Goal: Transaction & Acquisition: Purchase product/service

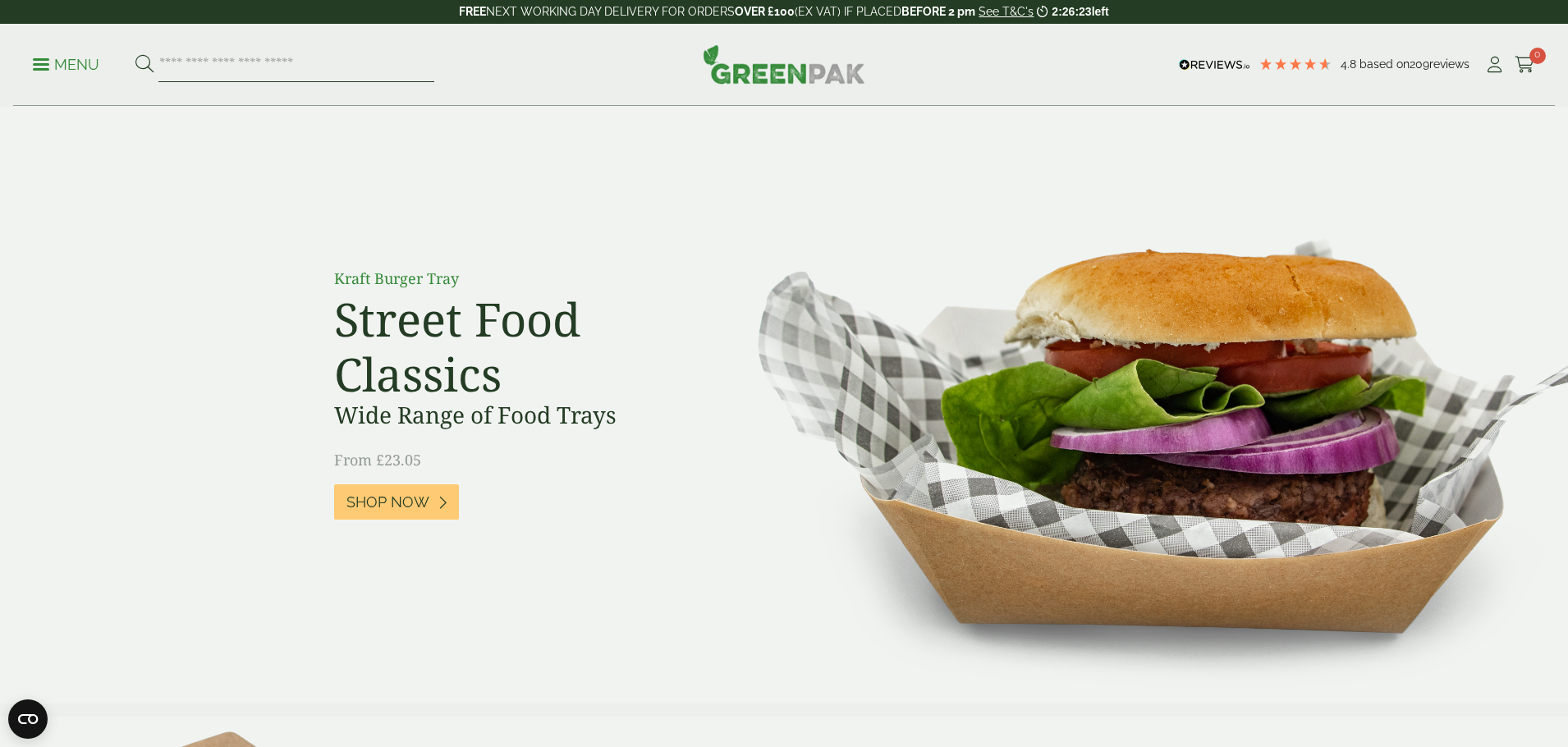
click at [194, 65] on input "search" at bounding box center [296, 64] width 275 height 34
paste input "**********"
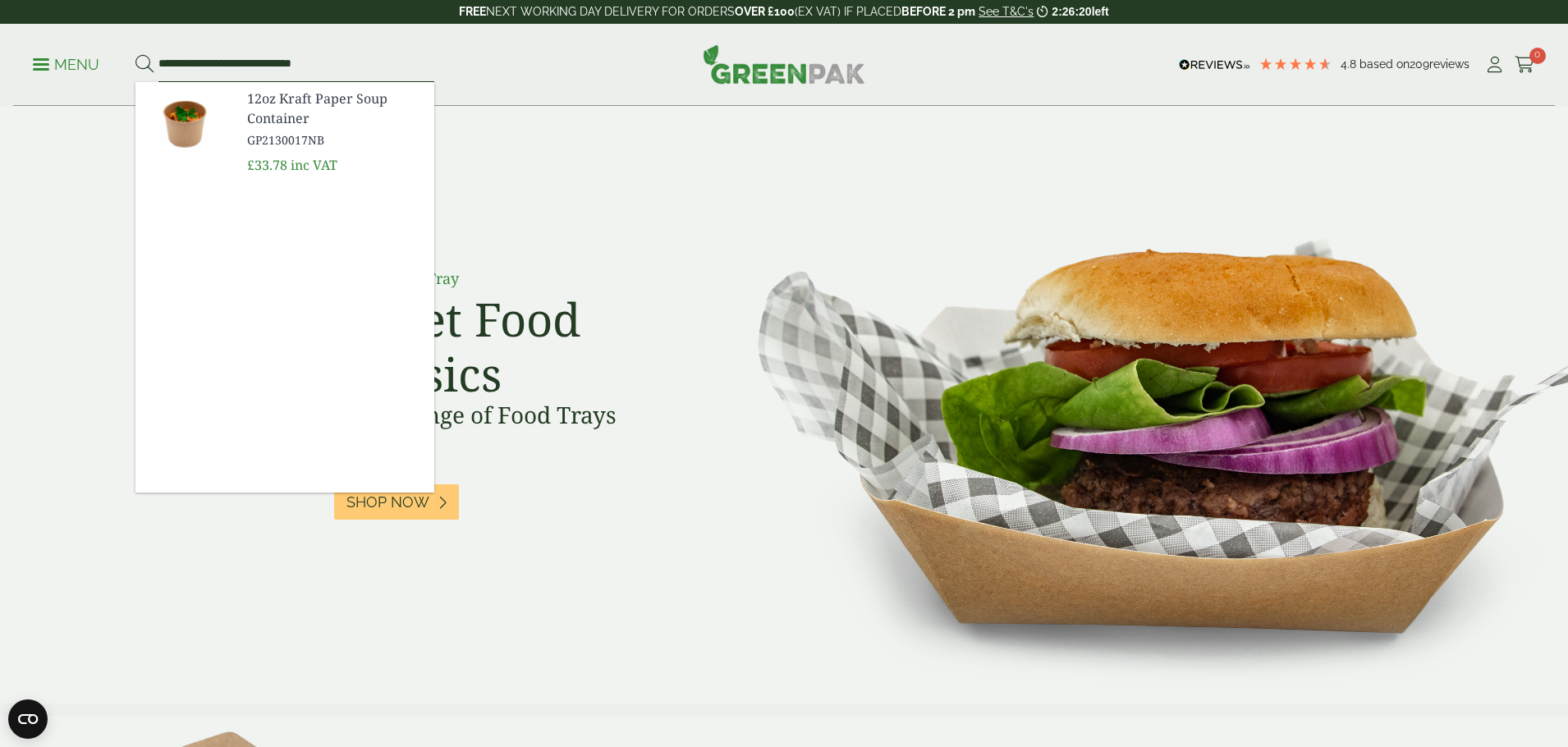
type input "**********"
click at [136, 54] on button at bounding box center [145, 64] width 18 height 21
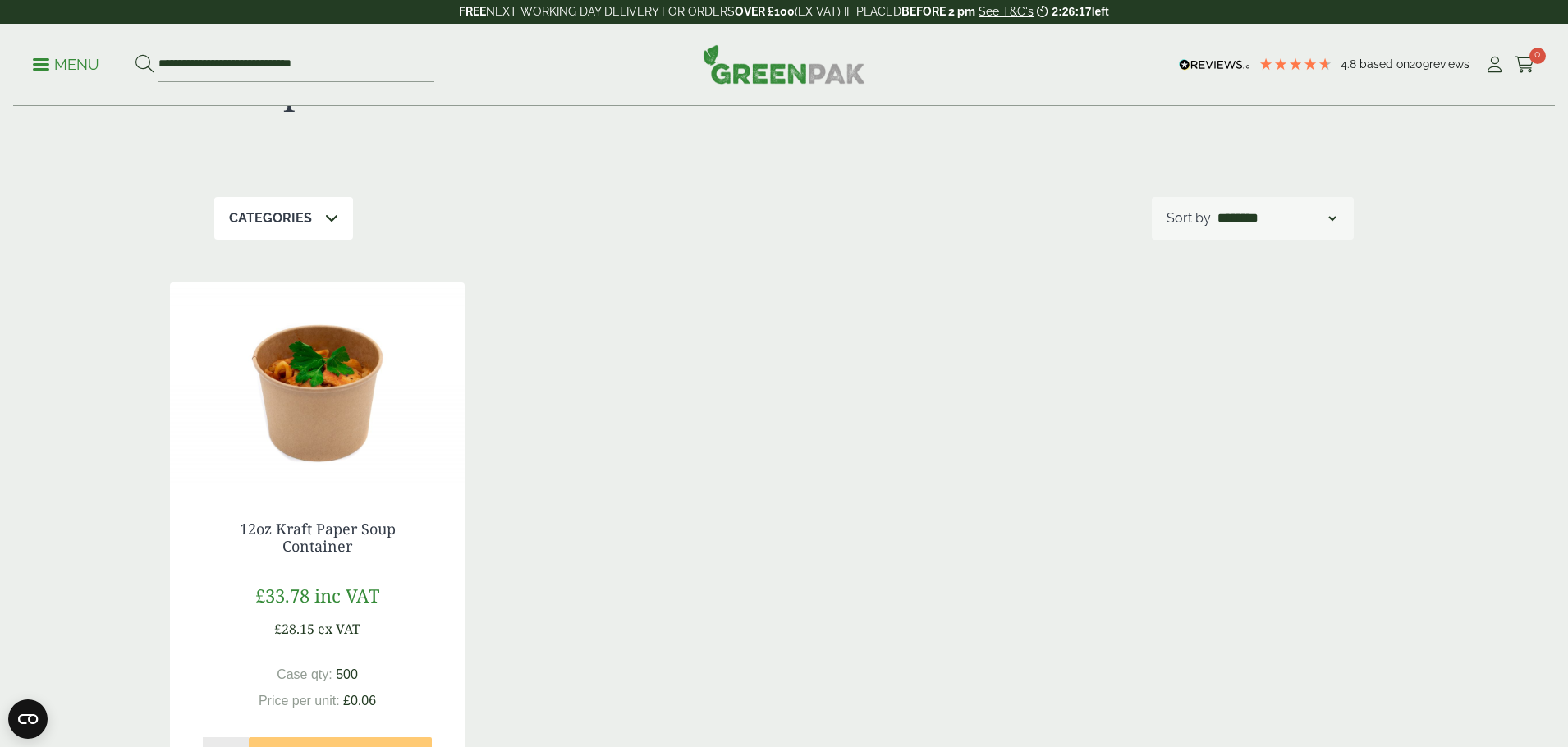
scroll to position [112, 0]
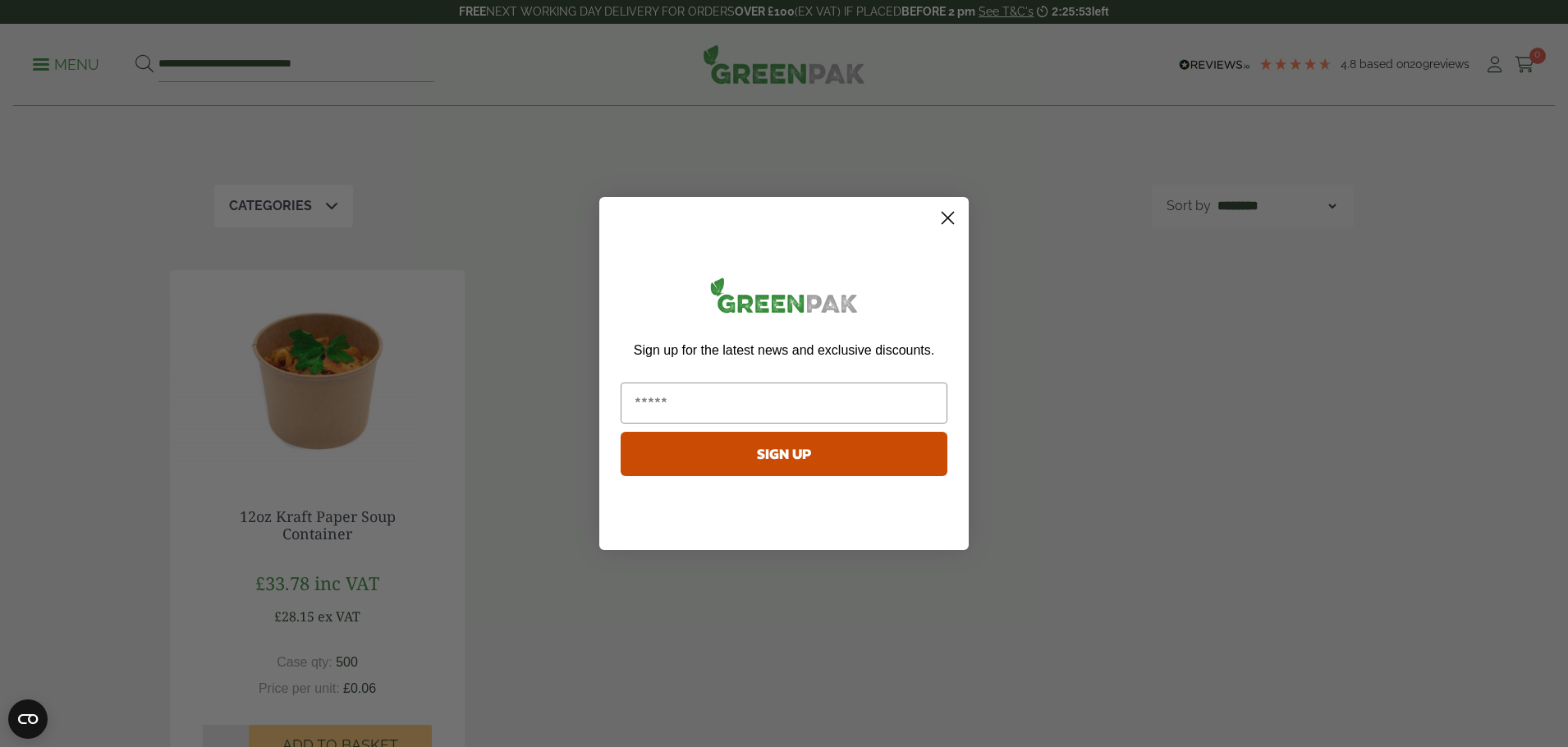
click at [949, 217] on icon "Close dialog" at bounding box center [948, 219] width 12 height 12
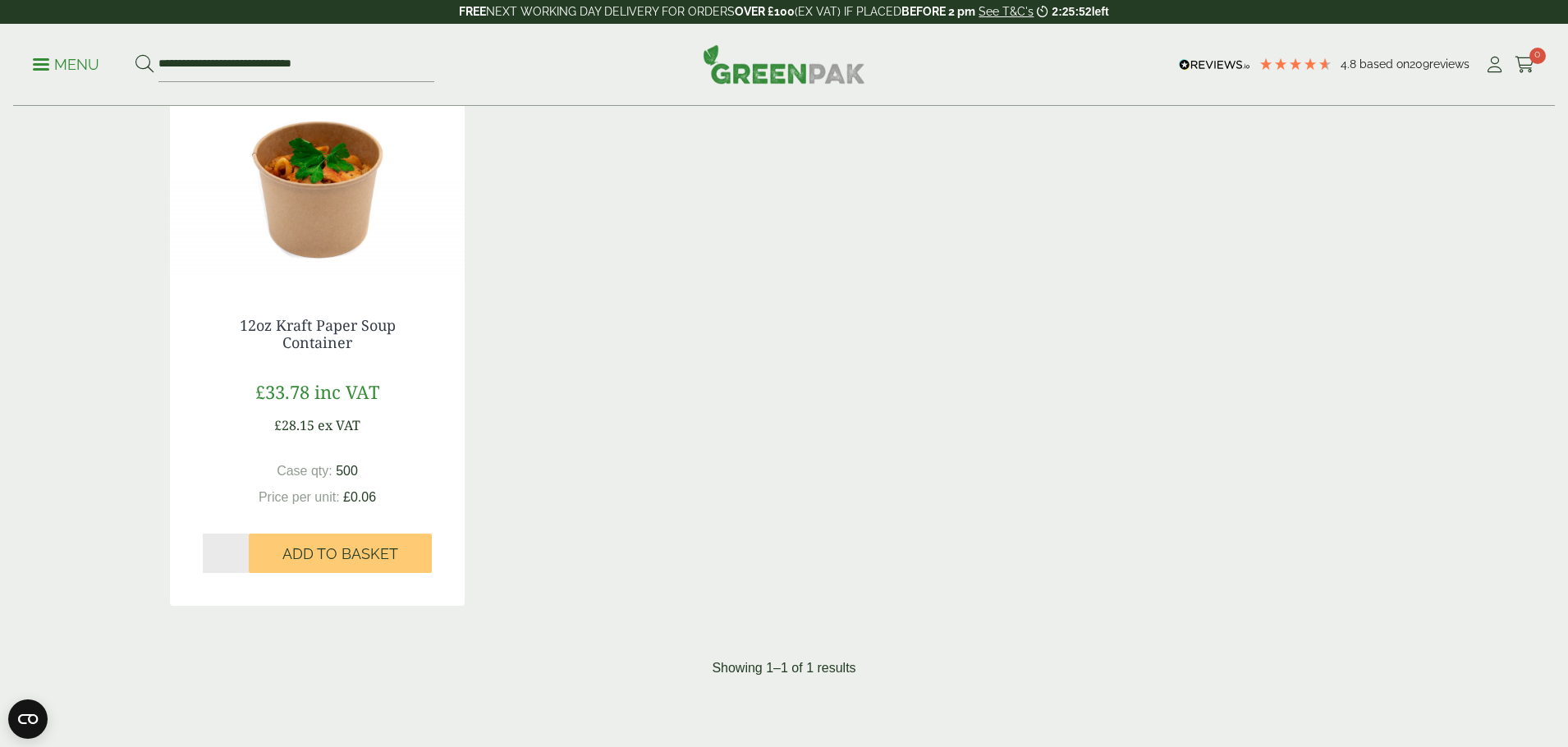
scroll to position [309, 0]
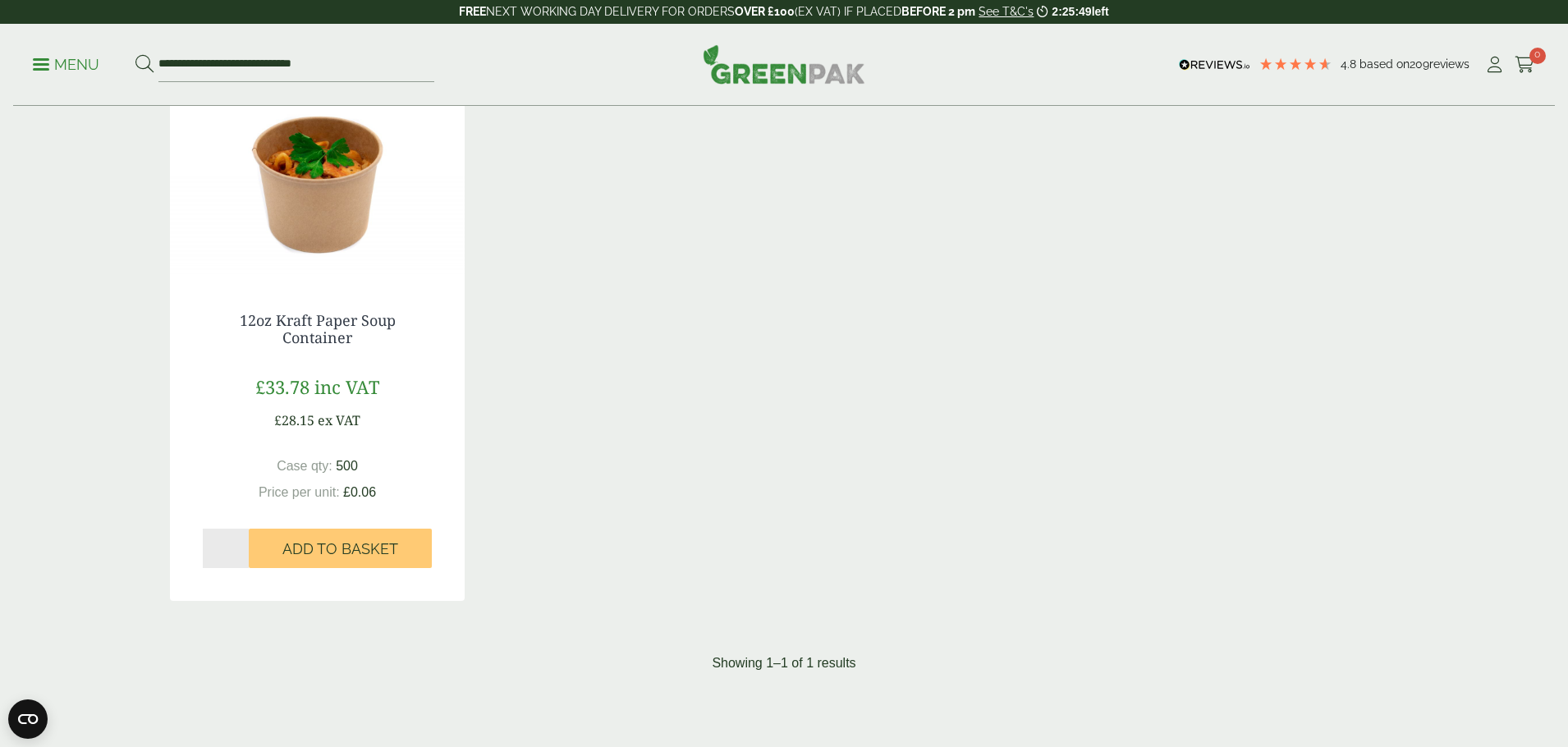
drag, startPoint x: 219, startPoint y: 549, endPoint x: 191, endPoint y: 546, distance: 28.2
click at [192, 546] on div "12oz Kraft Paper Soup Container £33.78 inc VAT £28.15 ex VAT Case qty: 500 Pric…" at bounding box center [317, 440] width 295 height 322
type input "*"
click at [334, 554] on span "Add to Basket" at bounding box center [340, 549] width 116 height 18
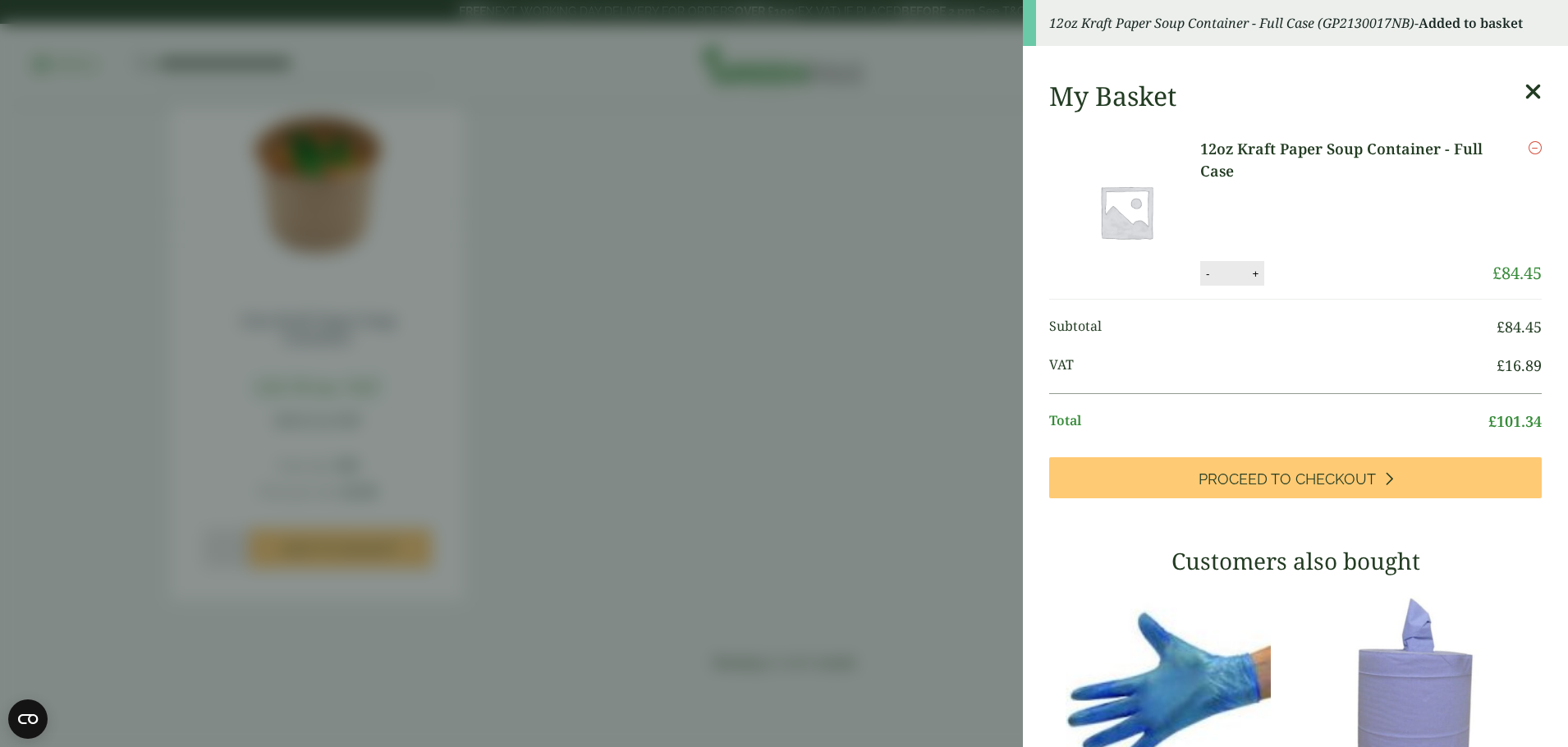
click at [1530, 88] on icon at bounding box center [1533, 91] width 18 height 23
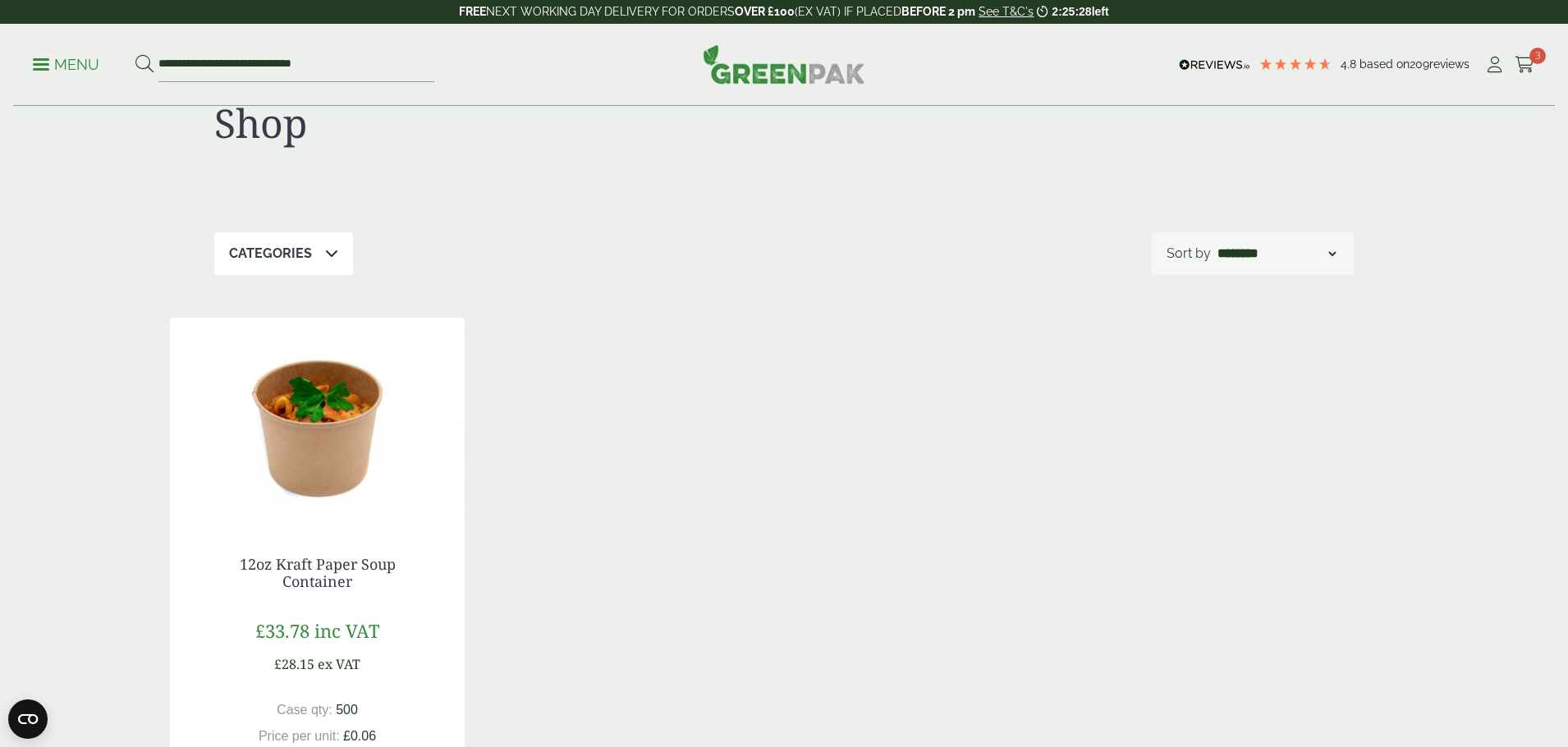
scroll to position [0, 0]
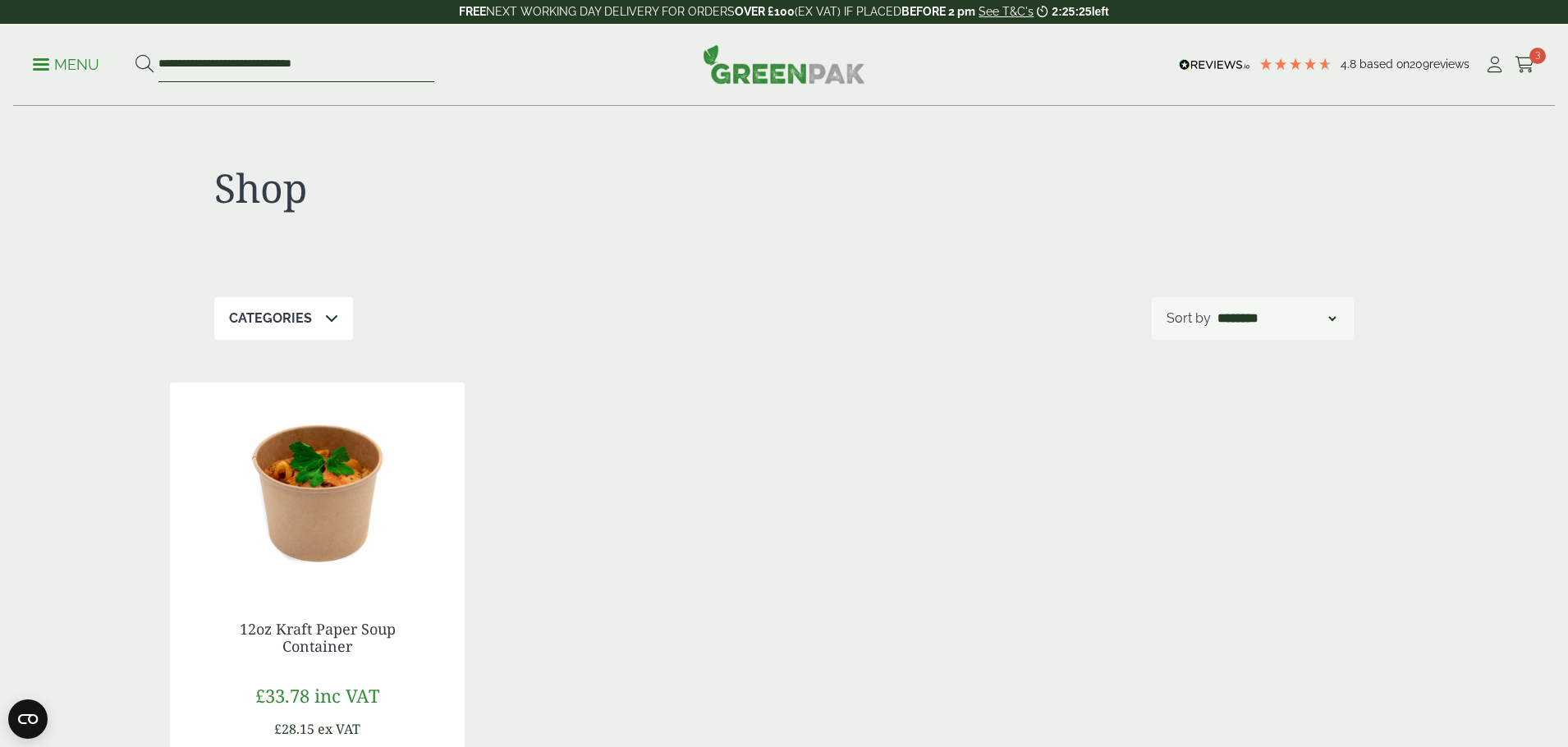
drag, startPoint x: 346, startPoint y: 60, endPoint x: 163, endPoint y: 49, distance: 183.3
click at [163, 49] on input "**********" at bounding box center [296, 64] width 275 height 34
paste input "**********"
type input "**********"
click at [136, 54] on button at bounding box center [145, 64] width 18 height 21
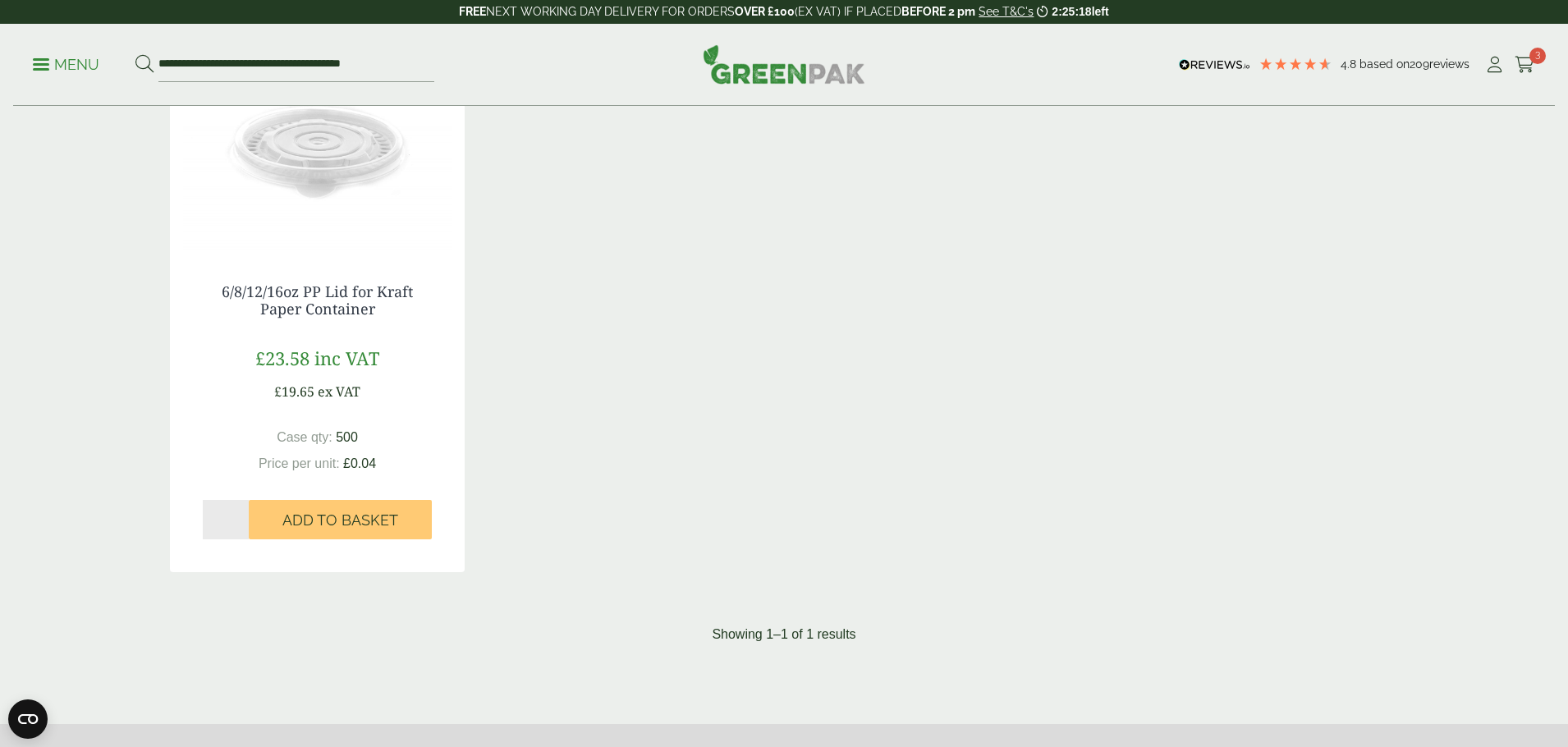
scroll to position [348, 0]
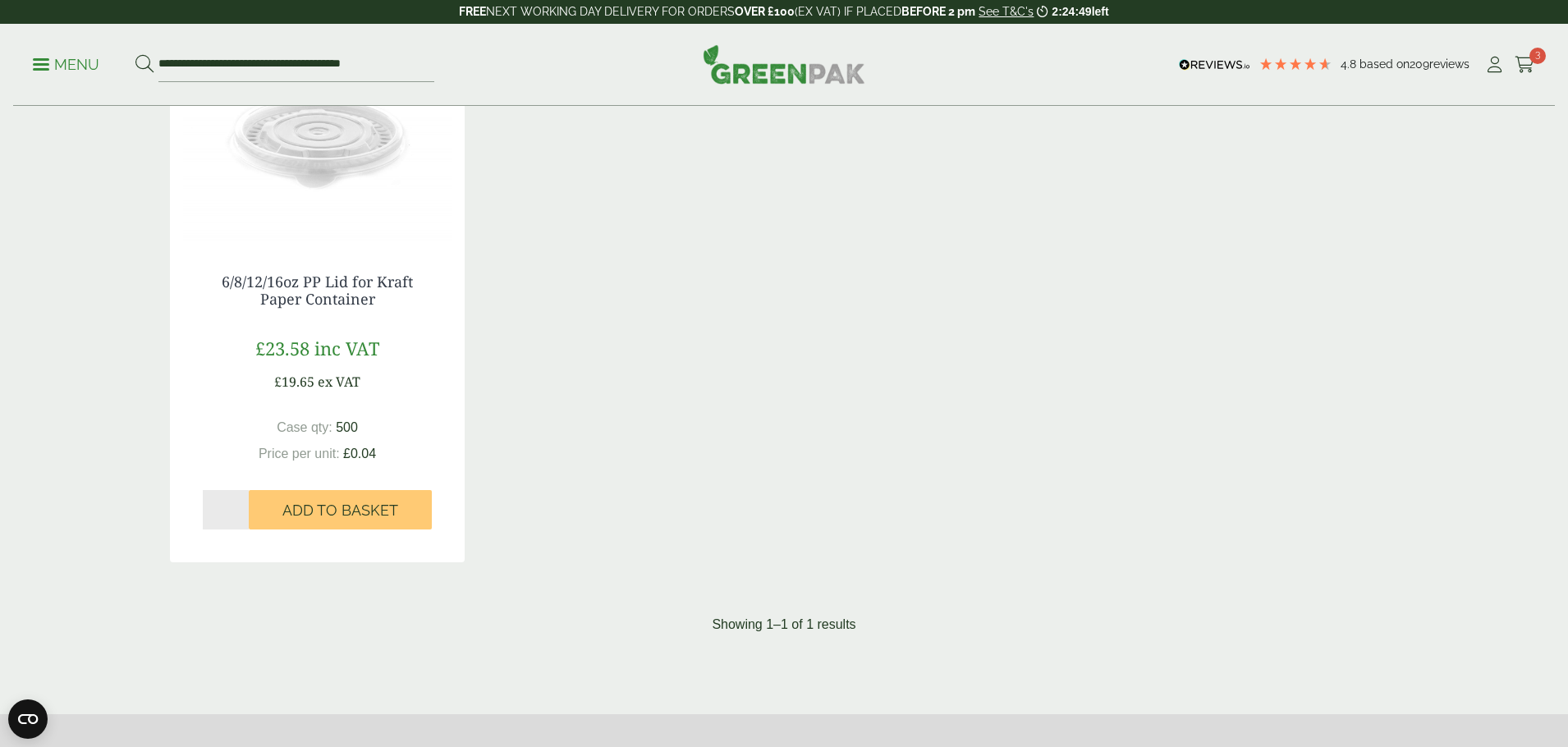
click at [238, 507] on input "*" at bounding box center [225, 509] width 46 height 39
type input "*"
click at [238, 507] on input "*" at bounding box center [225, 509] width 46 height 39
click at [336, 516] on span "Add to Basket" at bounding box center [340, 511] width 116 height 18
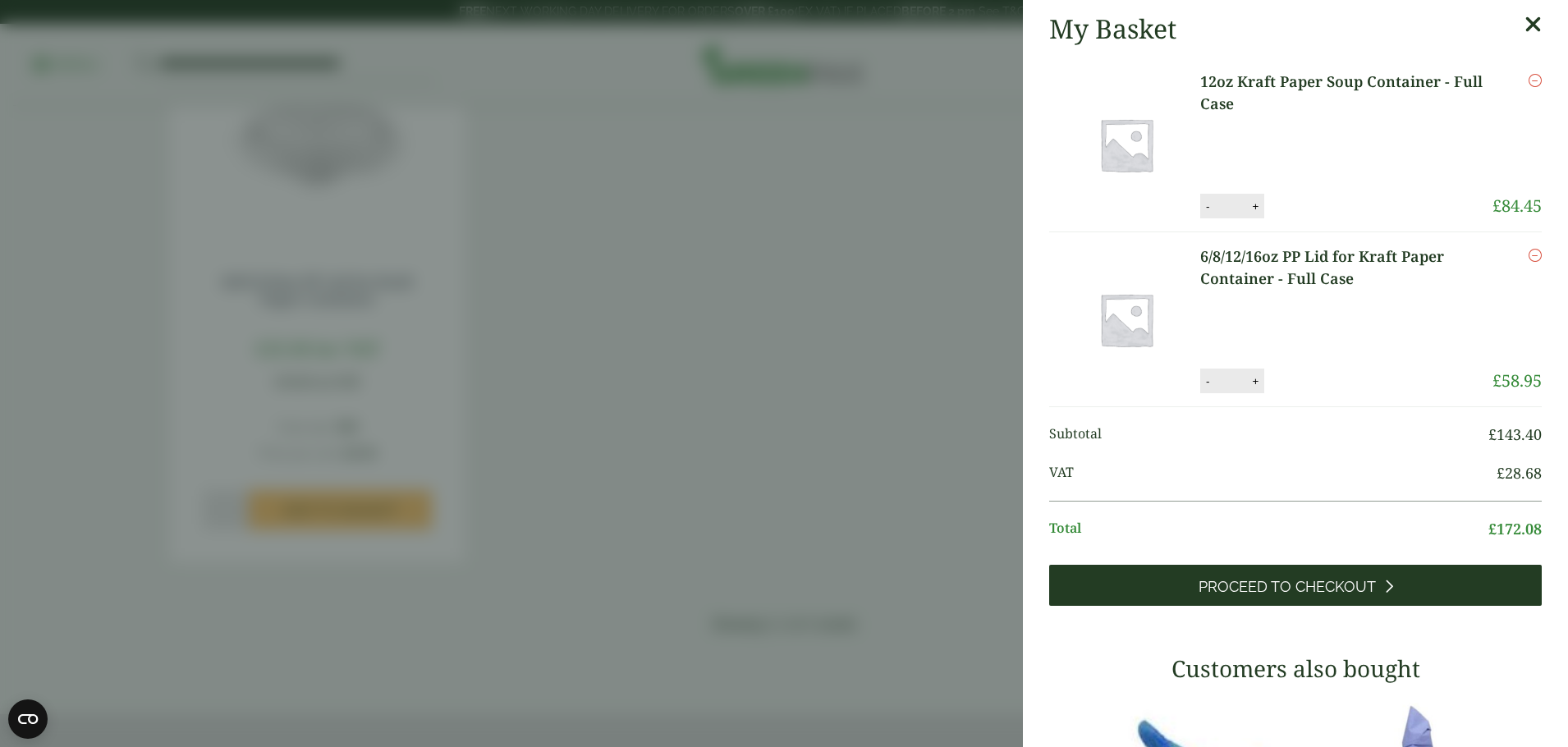
click at [1317, 591] on span "Proceed to Checkout" at bounding box center [1287, 587] width 177 height 18
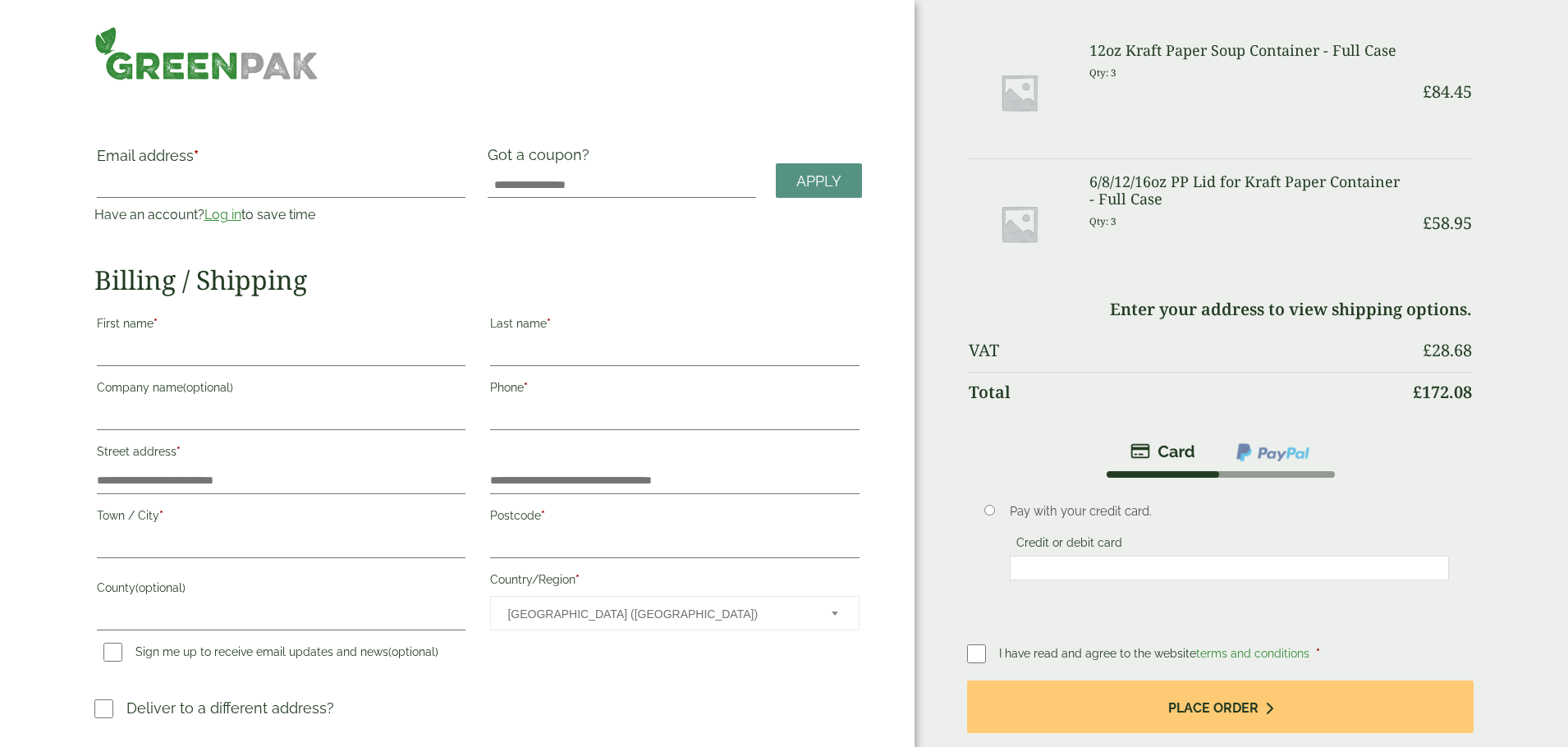
click at [232, 220] on link "Log in" at bounding box center [223, 214] width 37 height 16
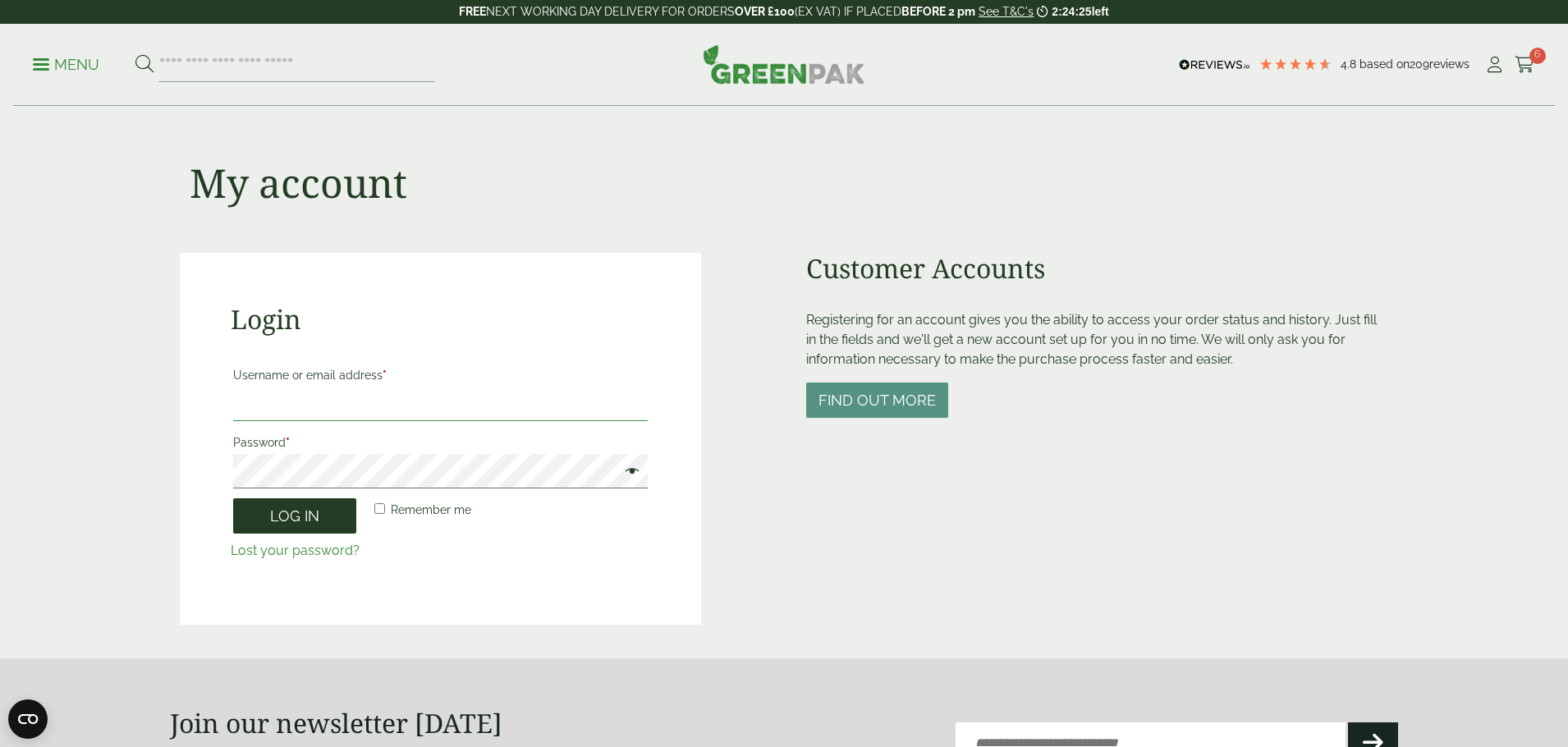
type input "**********"
drag, startPoint x: 284, startPoint y: 519, endPoint x: 387, endPoint y: 507, distance: 103.7
click at [284, 519] on button "Log in" at bounding box center [294, 516] width 123 height 35
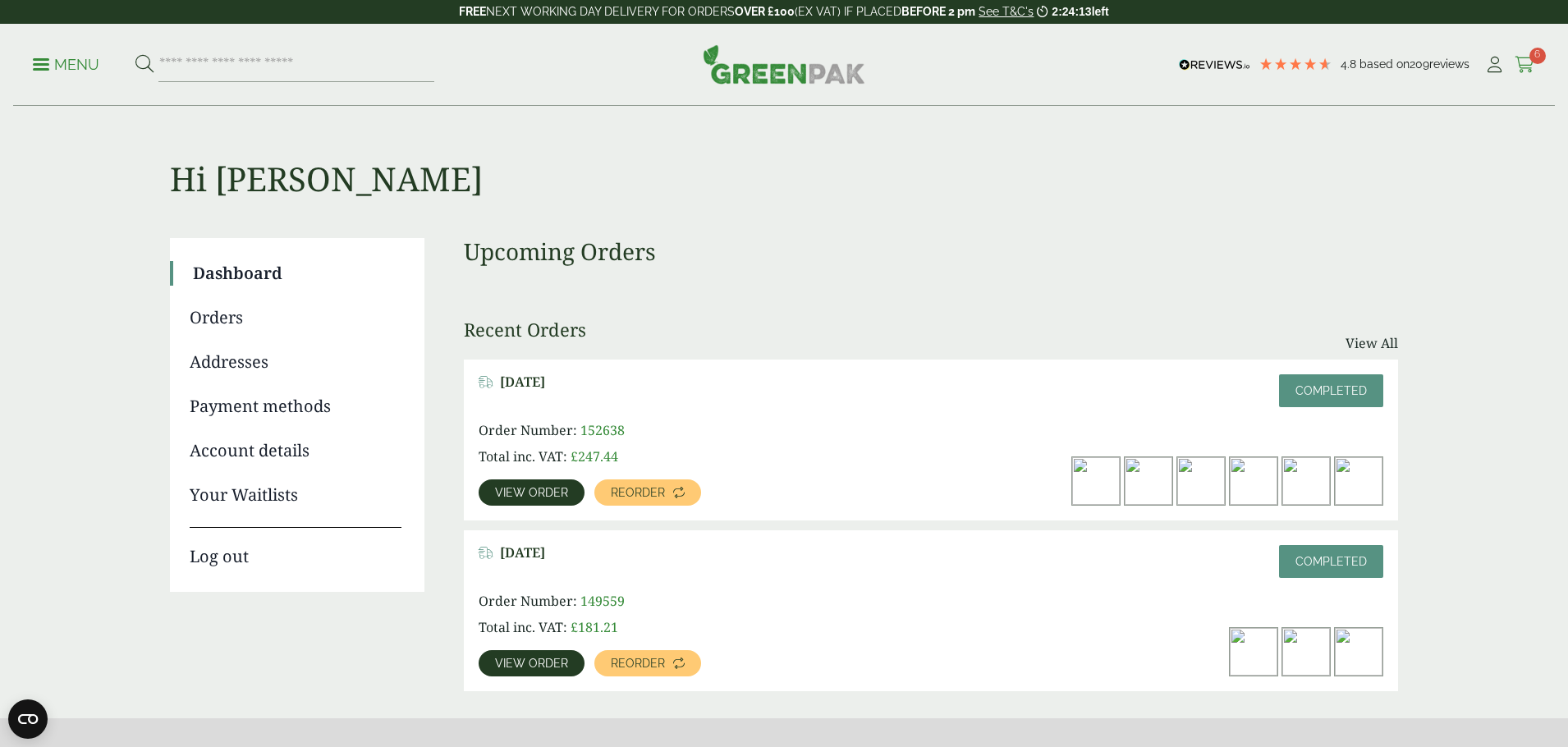
click at [1528, 59] on icon at bounding box center [1524, 65] width 21 height 17
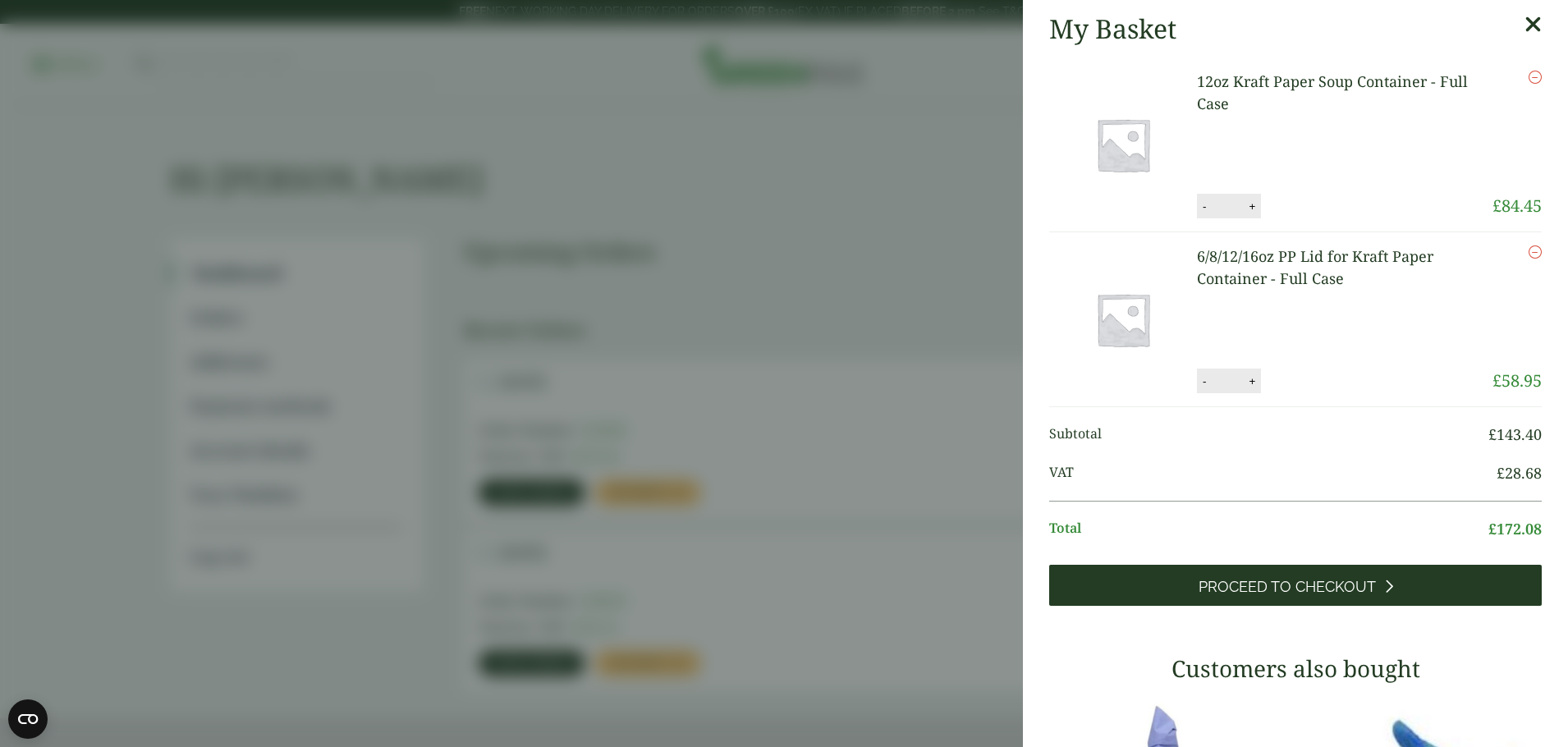
click at [1335, 595] on span "Proceed to Checkout" at bounding box center [1287, 587] width 177 height 18
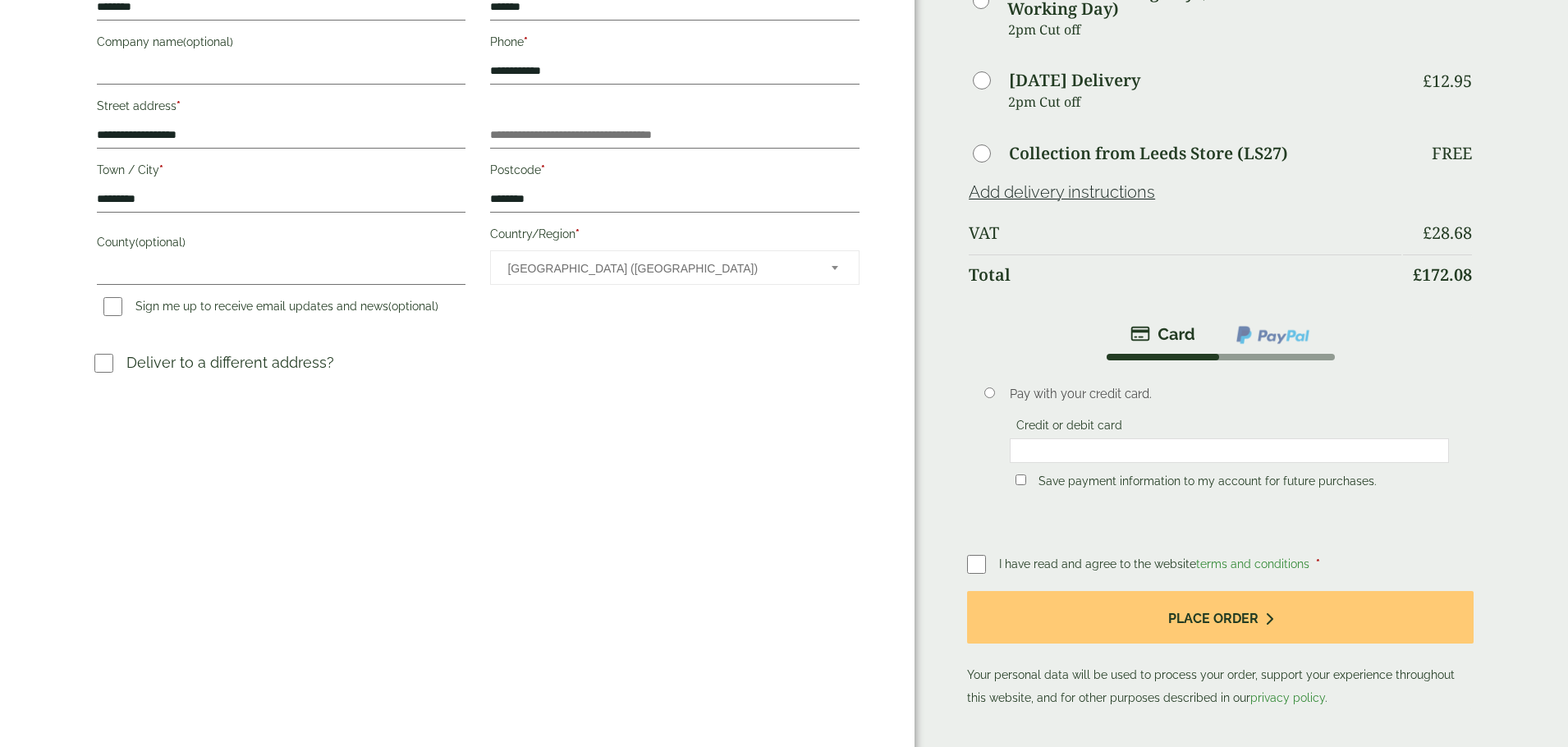
scroll to position [343, 0]
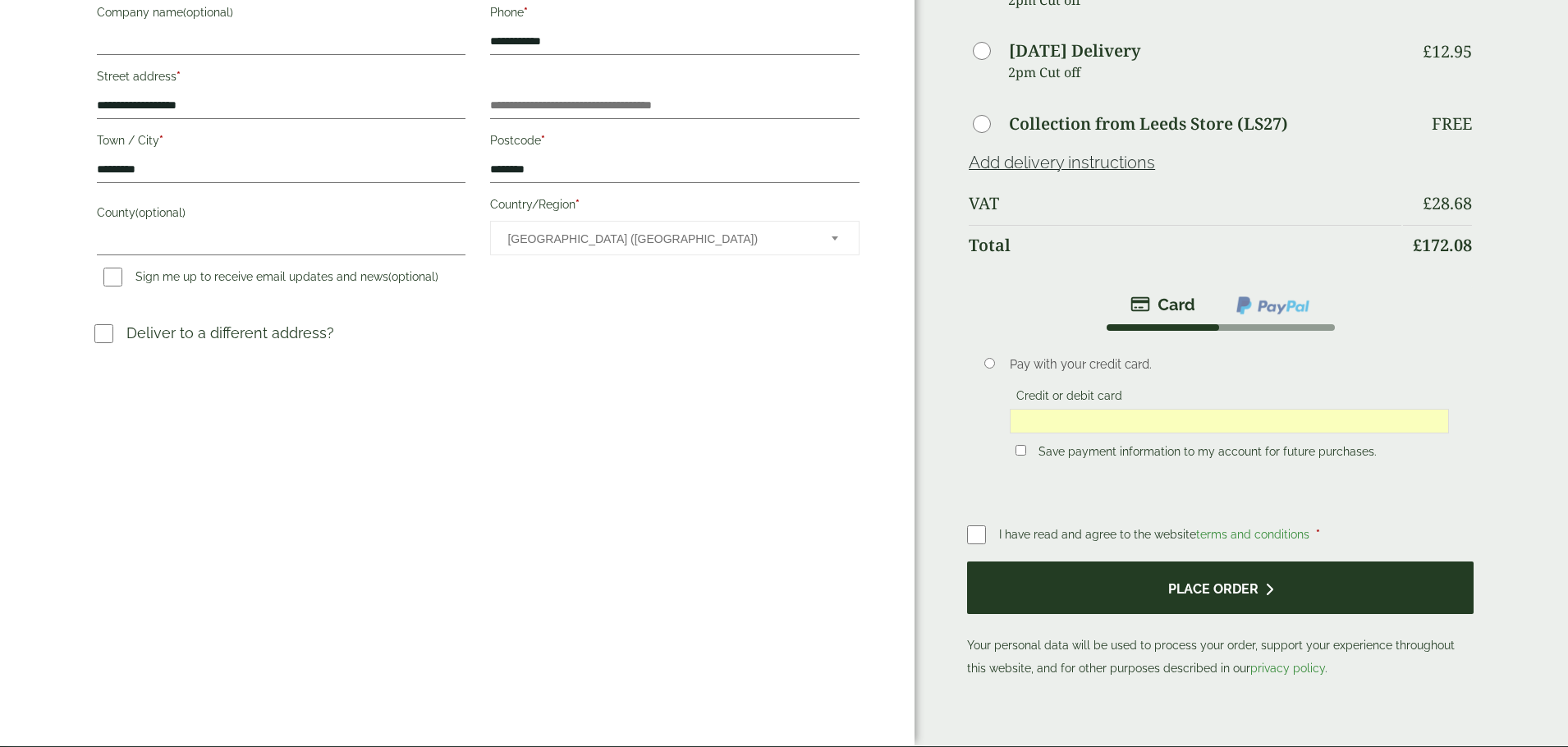
click at [1215, 584] on button "Place order" at bounding box center [1220, 589] width 506 height 54
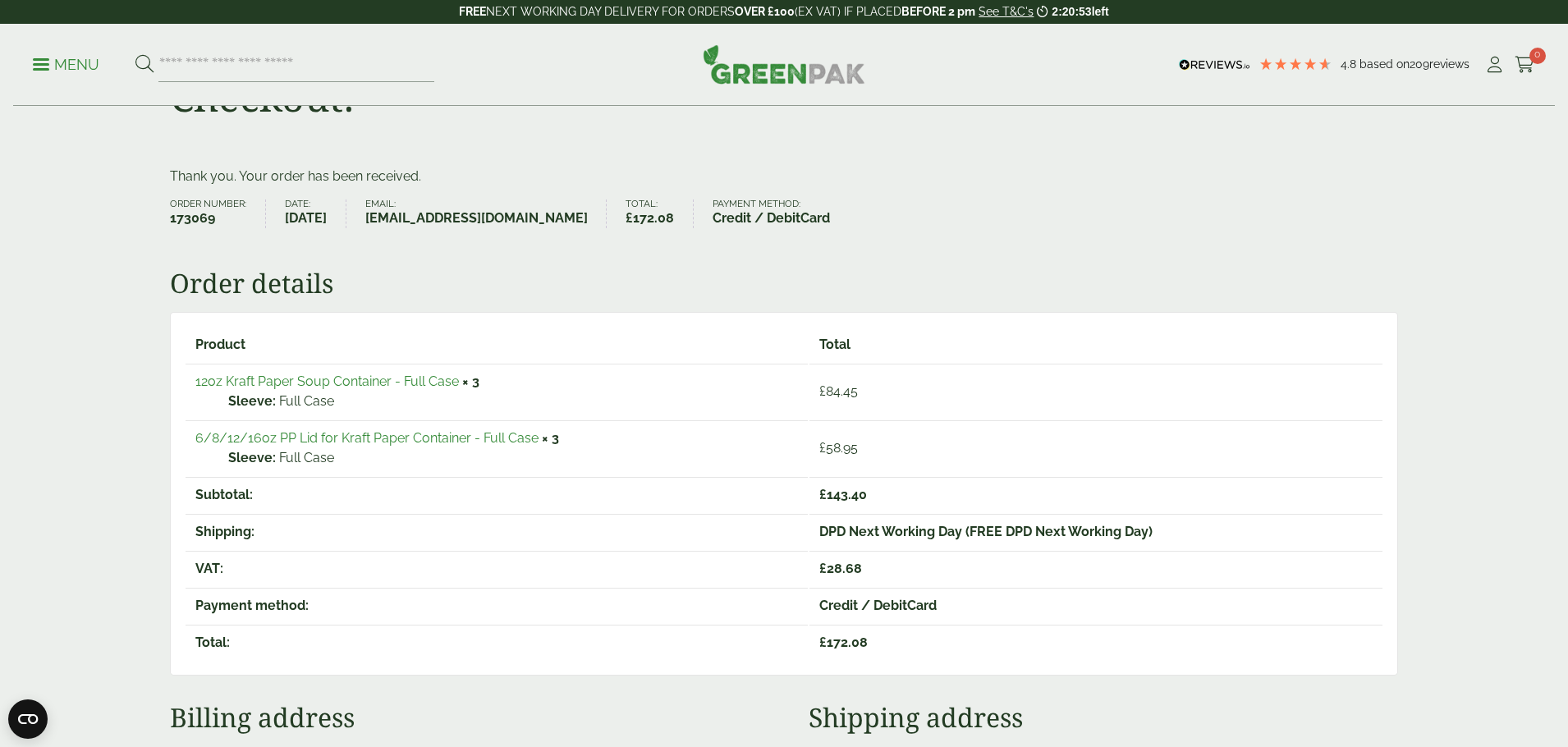
scroll to position [132, 0]
